Goal: Task Accomplishment & Management: Manage account settings

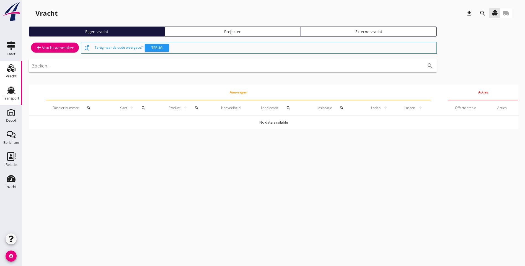
click at [11, 95] on div "Transport" at bounding box center [11, 99] width 16 height 8
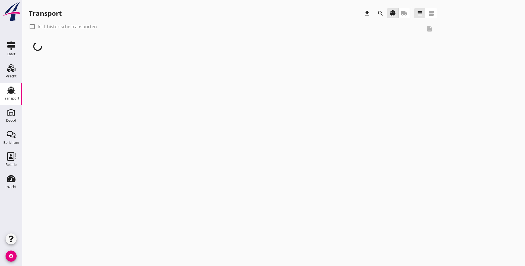
click at [32, 27] on div at bounding box center [31, 26] width 9 height 9
checkbox input "true"
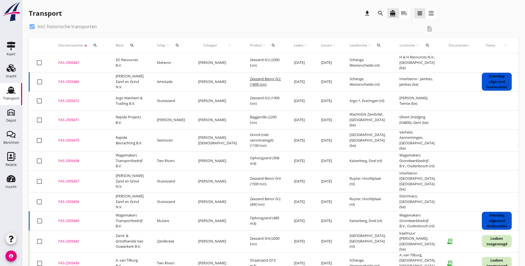
drag, startPoint x: 398, startPoint y: 165, endPoint x: 55, endPoint y: 146, distance: 343.5
click at [55, 146] on tbody "check_box_outline_blank FAS-2505487 upload_file Drop hier uw bestand om het aan…" at bounding box center [308, 256] width 559 height 407
copy tbody "FAS-2505470 upload_file Drop hier uw bestand om het aan het dossier toe te voeg…"
